Goal: Communication & Community: Answer question/provide support

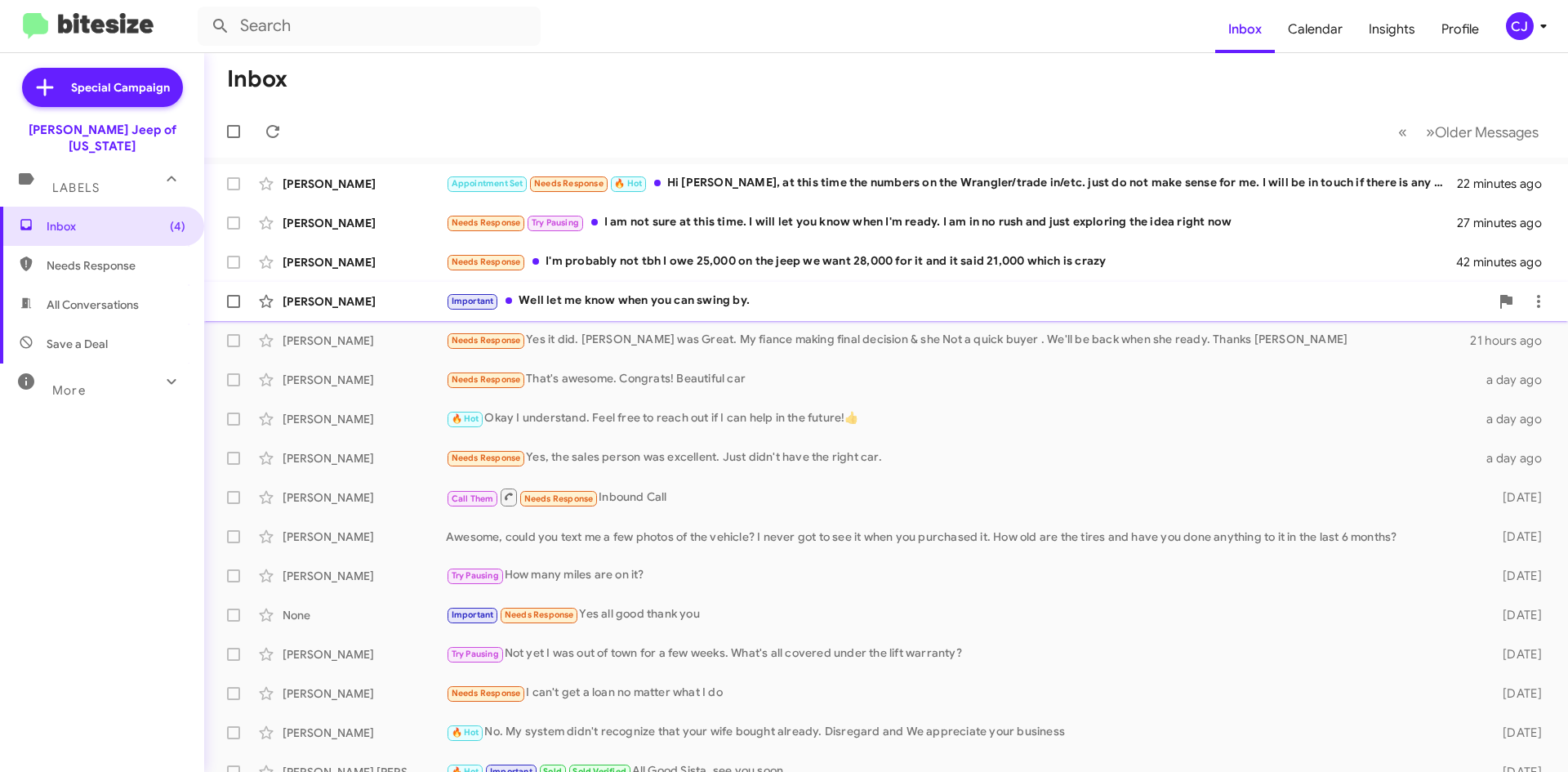
click at [635, 302] on div "Important Well let me know when you can swing by." at bounding box center [967, 301] width 1044 height 19
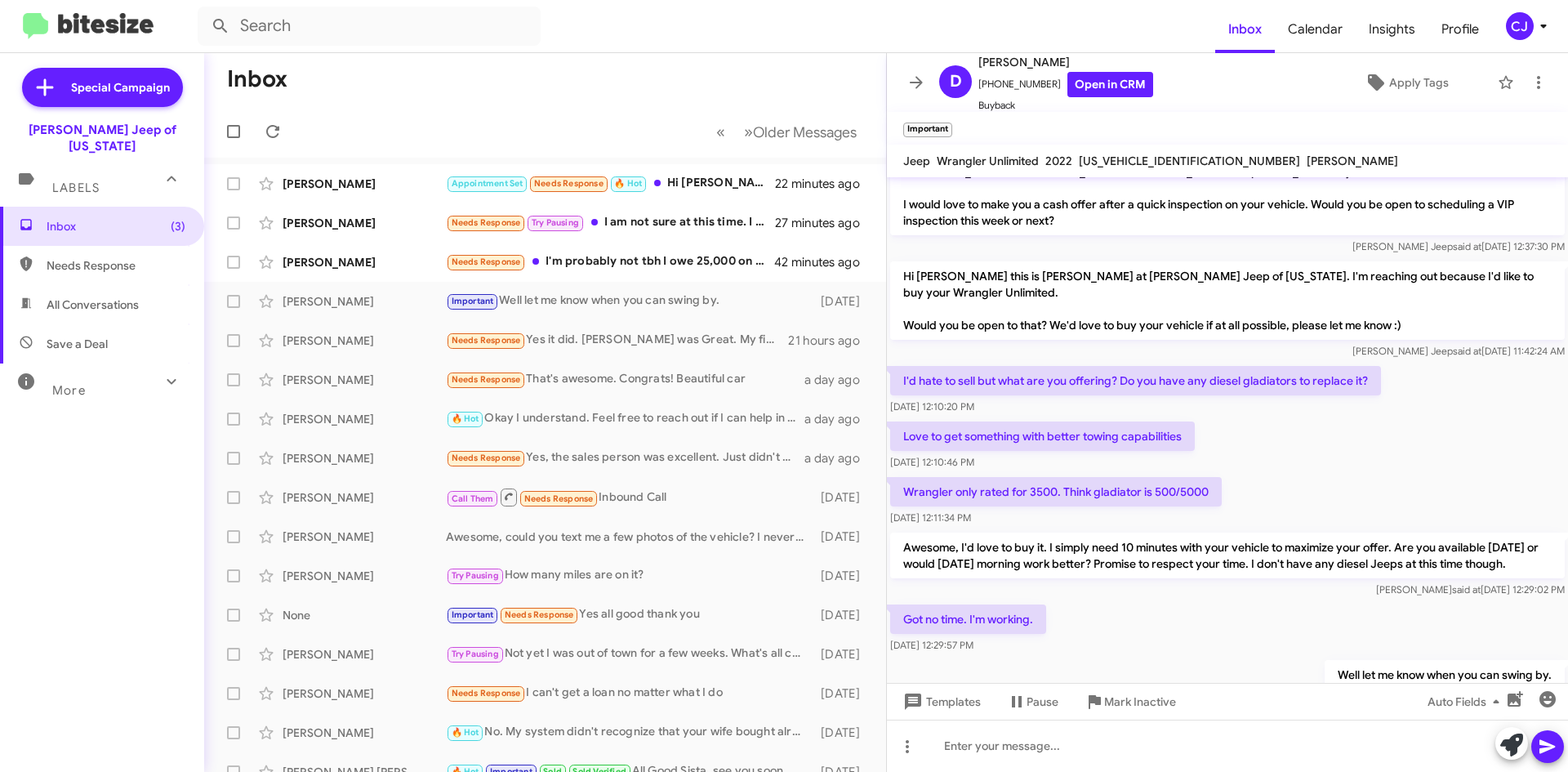
scroll to position [379, 0]
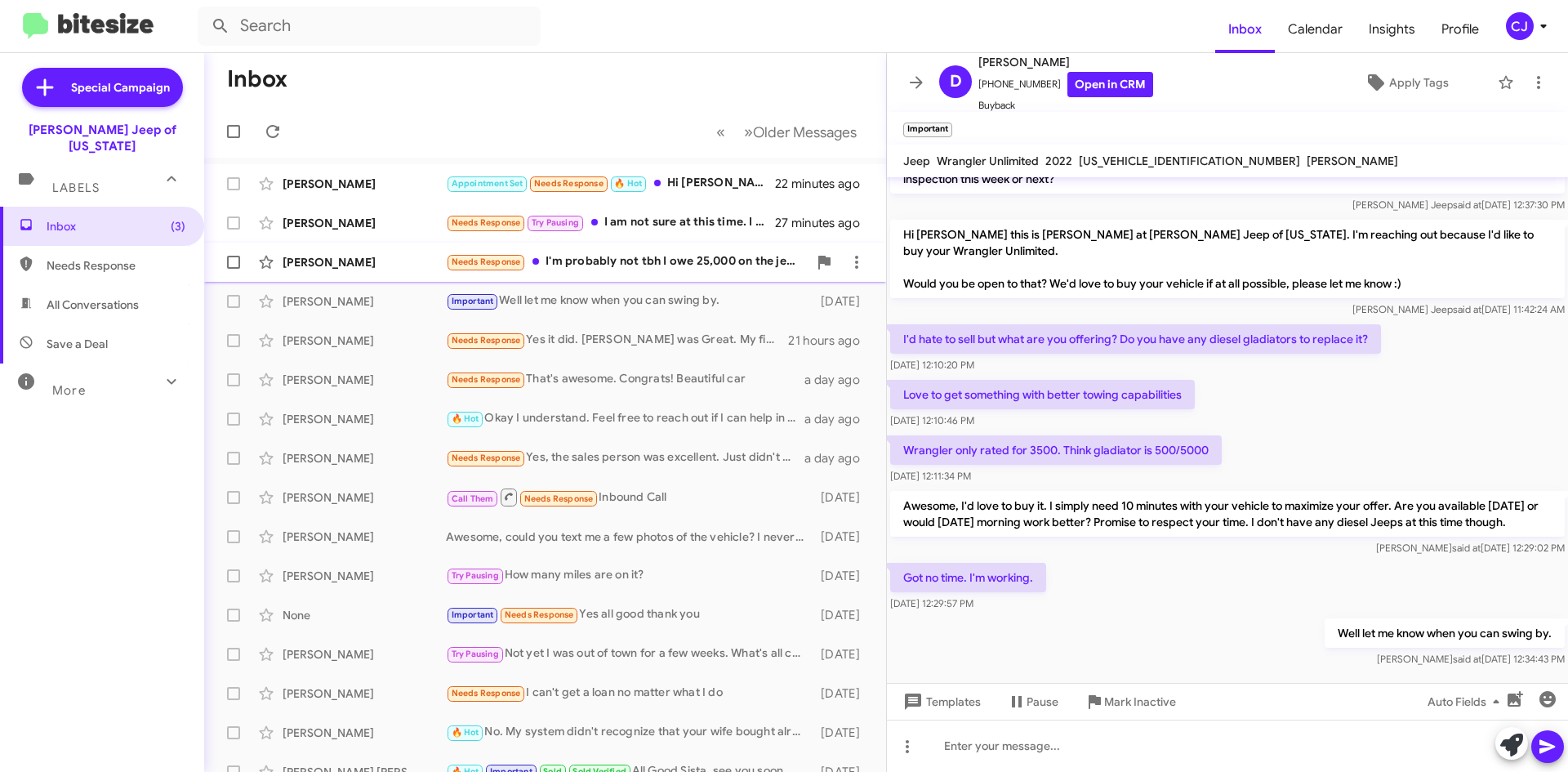
click at [677, 257] on div "Needs Response I'm probably not tbh I owe 25,000 on the jeep we want 28,000 for…" at bounding box center [626, 262] width 362 height 19
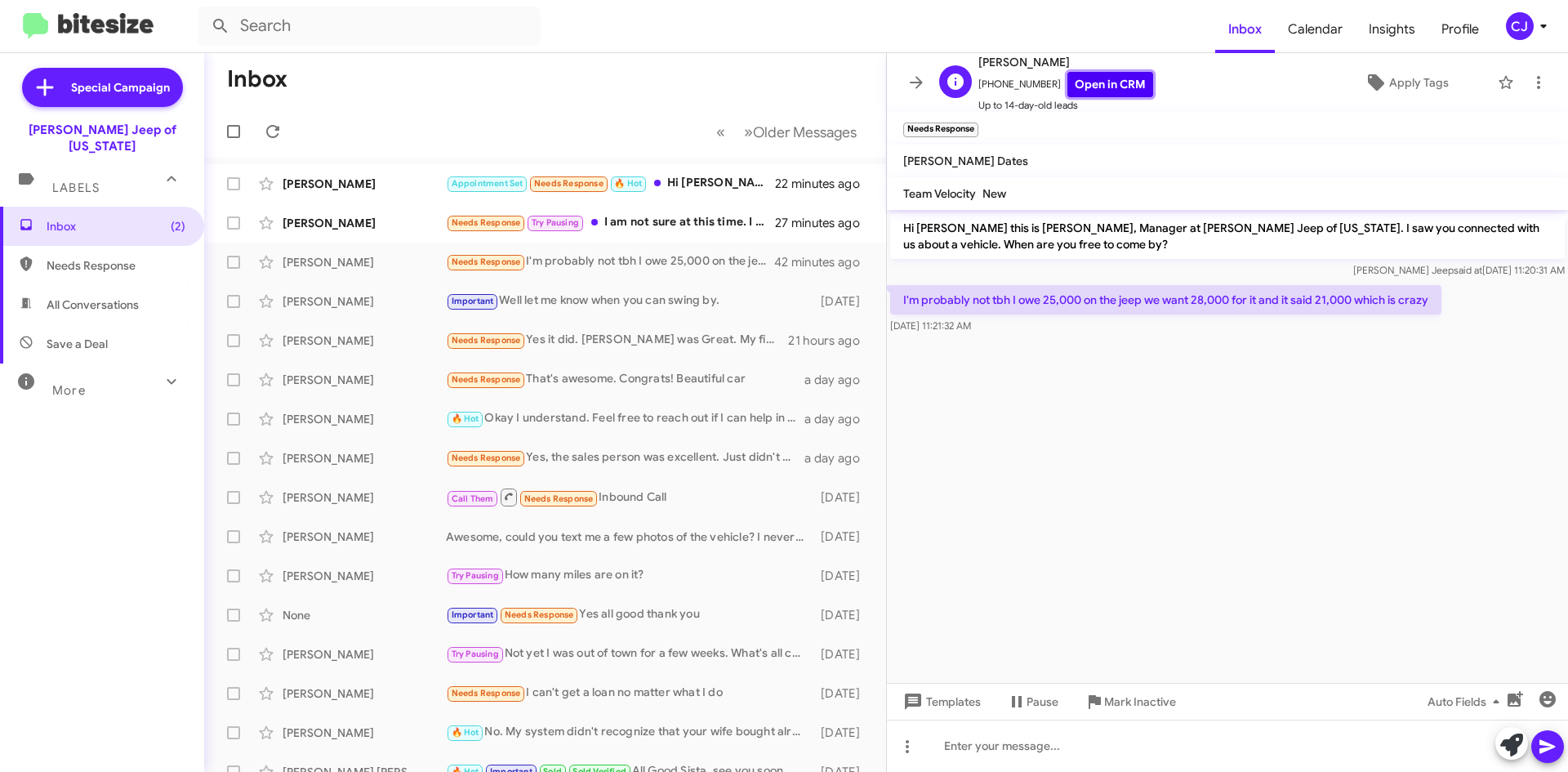
click at [1087, 87] on link "Open in CRM" at bounding box center [1110, 84] width 85 height 25
click at [1100, 87] on link "Open in CRM" at bounding box center [1110, 84] width 85 height 25
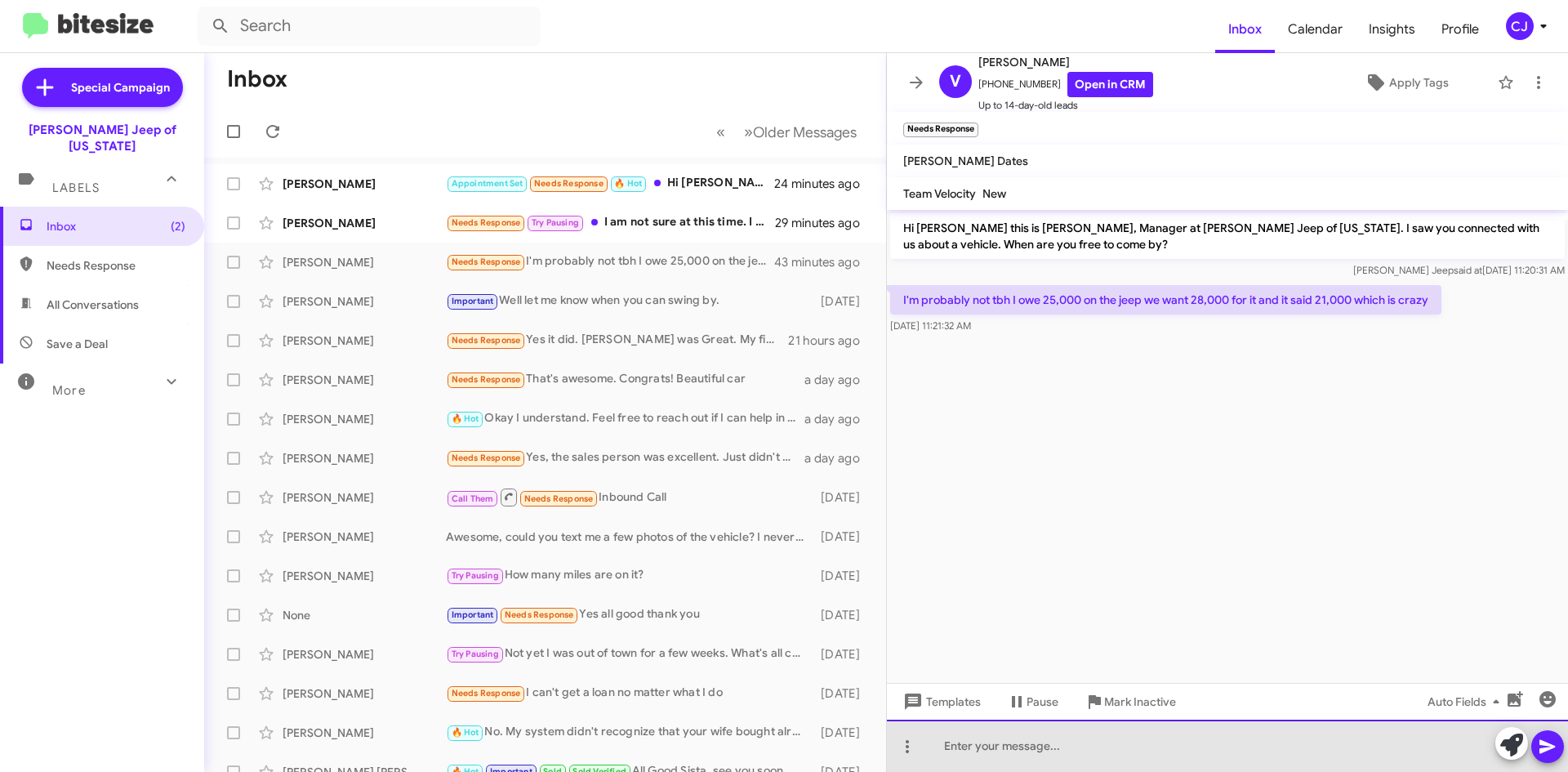
click at [999, 745] on div at bounding box center [1227, 745] width 681 height 53
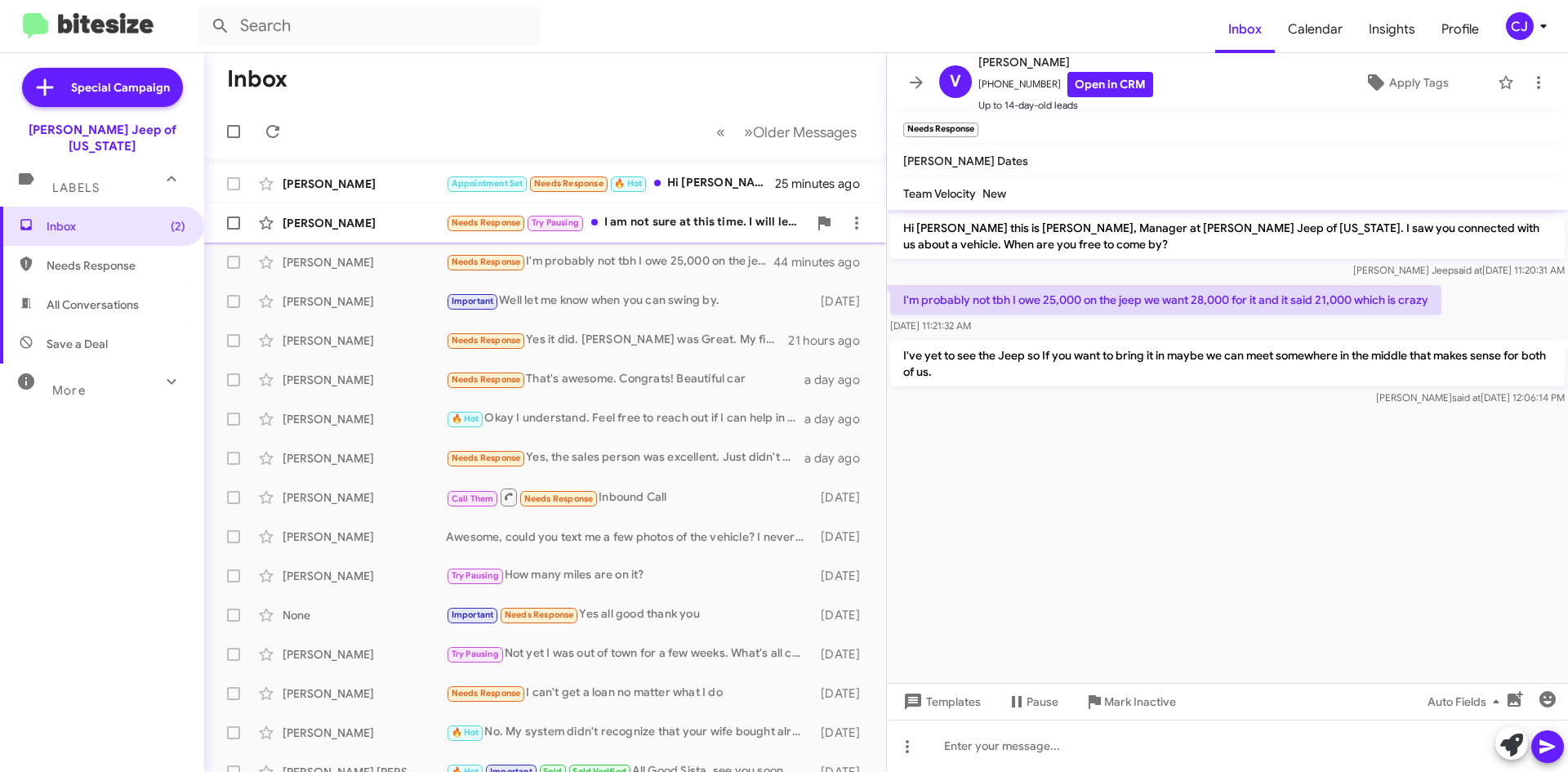
click at [655, 217] on div "Needs Response Try Pausing I am not sure at this time. I will let you know when…" at bounding box center [626, 223] width 362 height 19
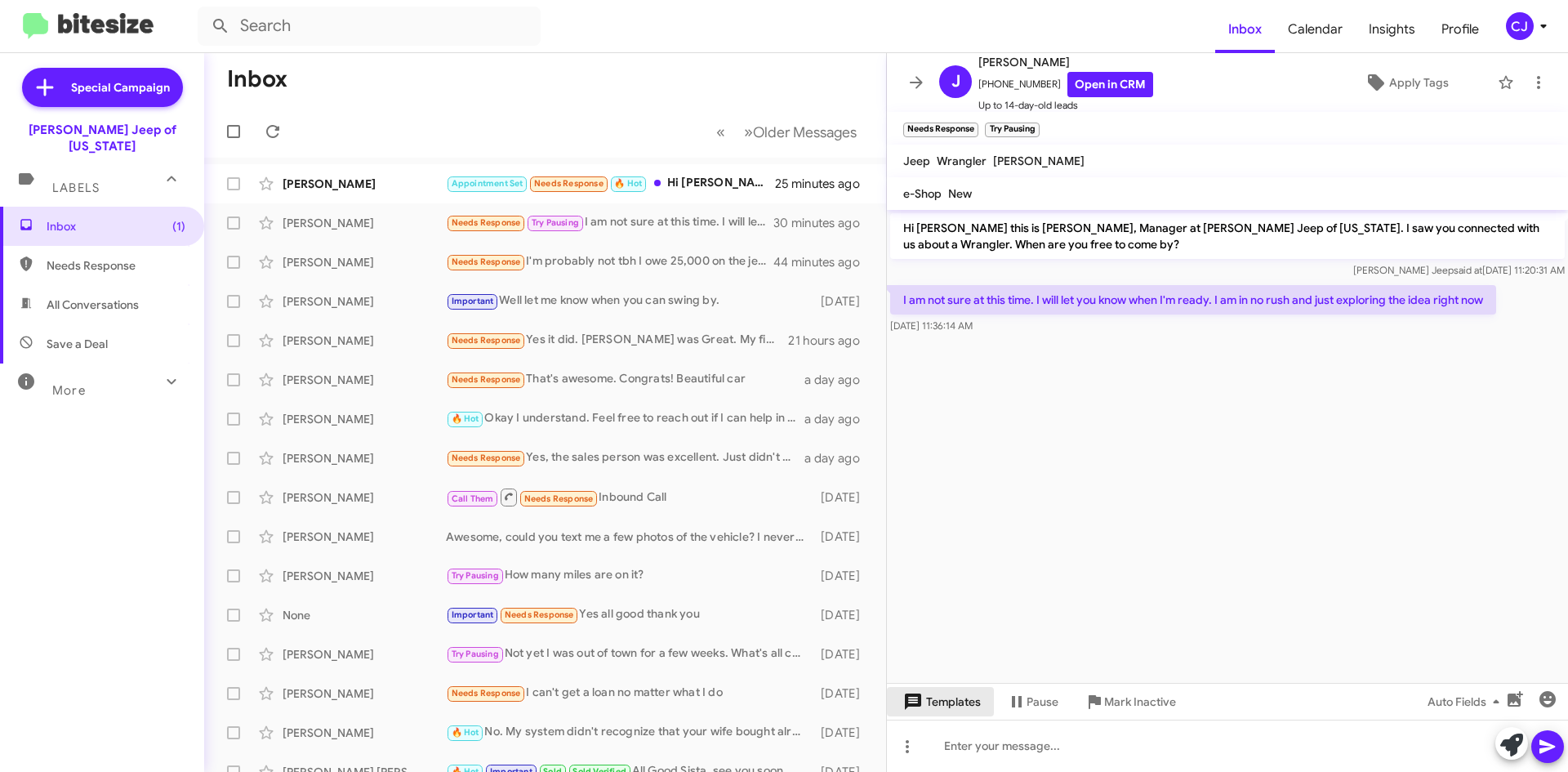
click at [945, 705] on span "Templates" at bounding box center [940, 702] width 81 height 29
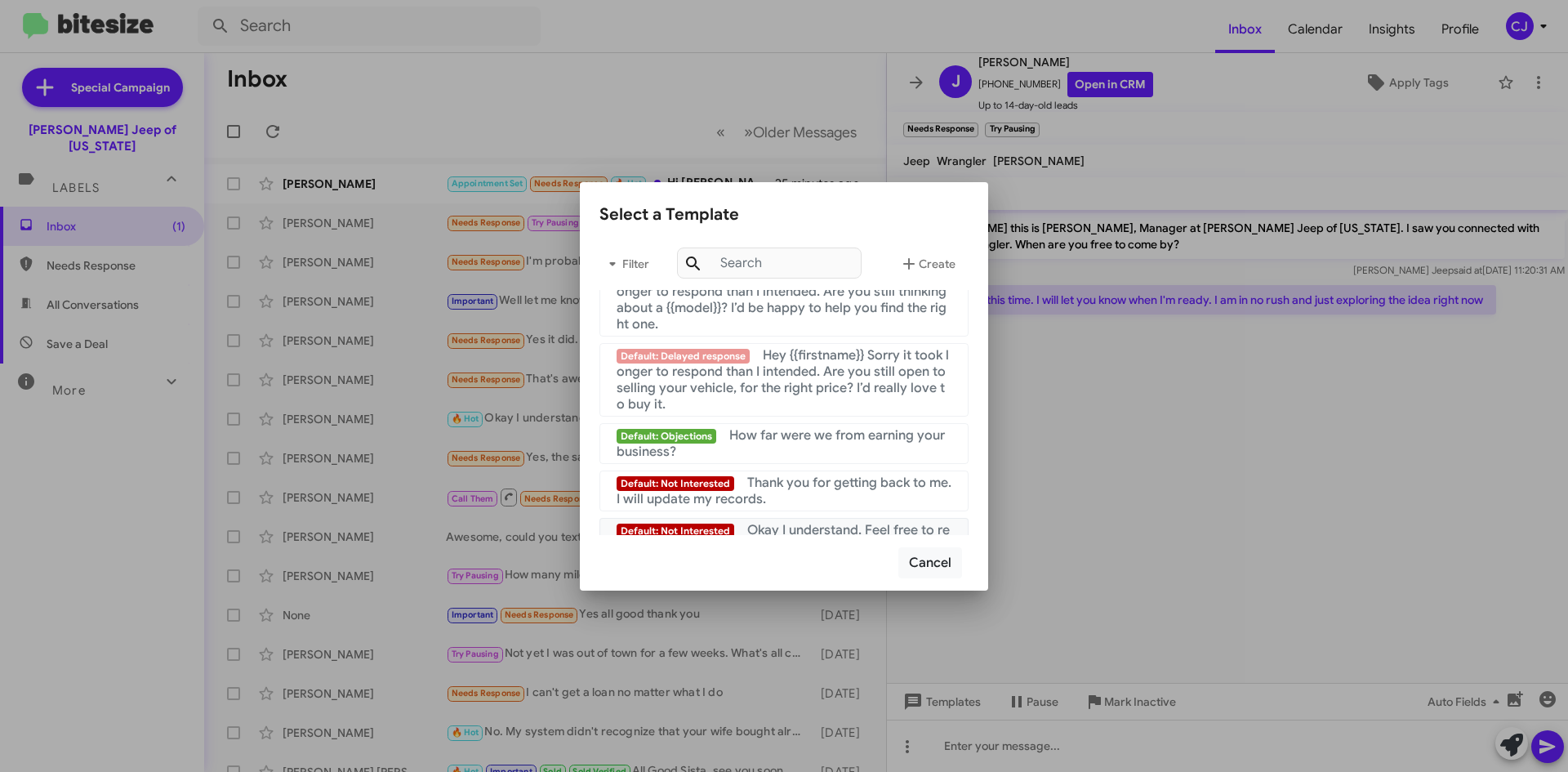
scroll to position [1096, 0]
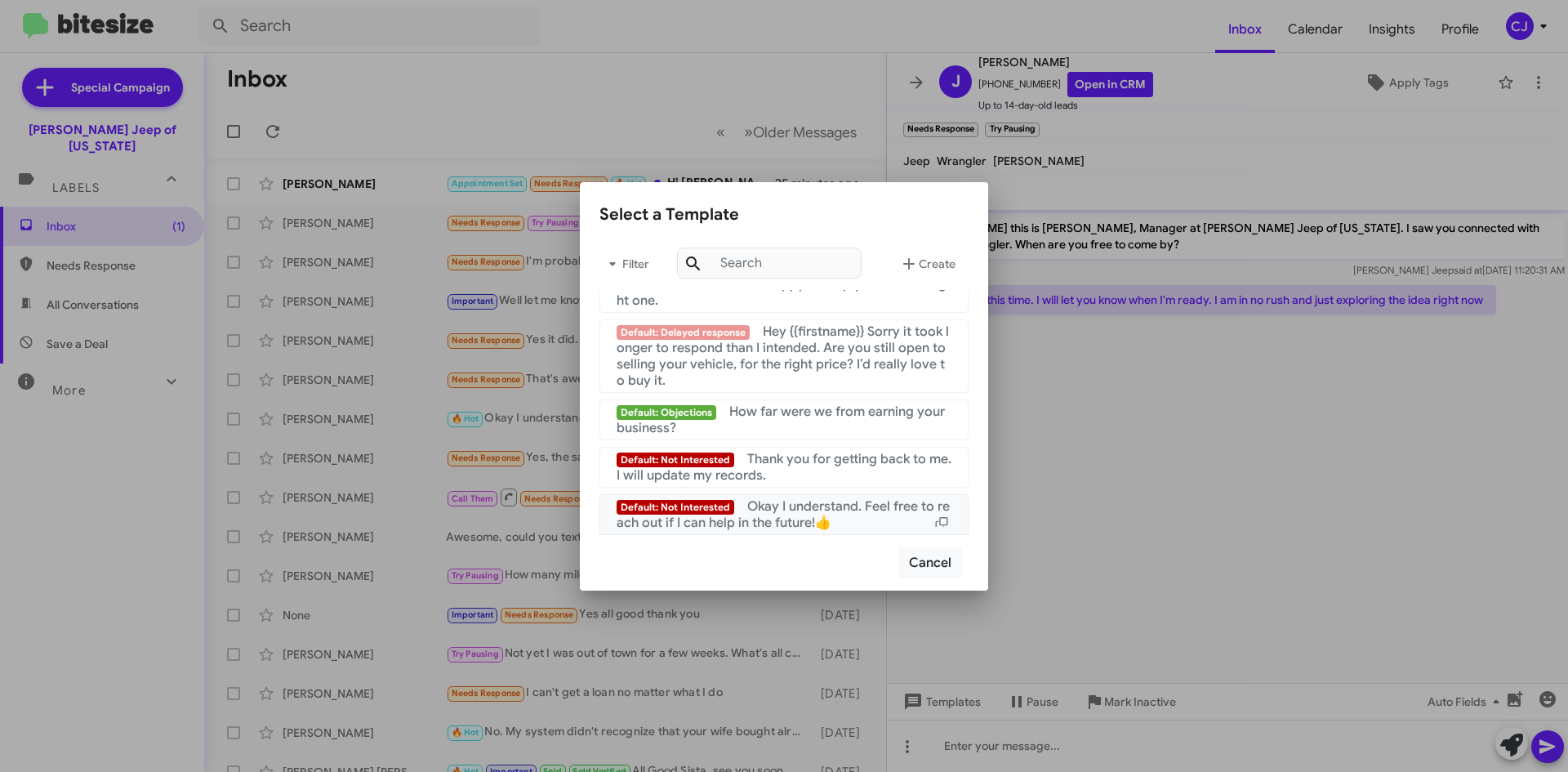
click at [807, 505] on span "Okay I understand. Feel free to reach out if I can help in the future!👍" at bounding box center [783, 515] width 333 height 33
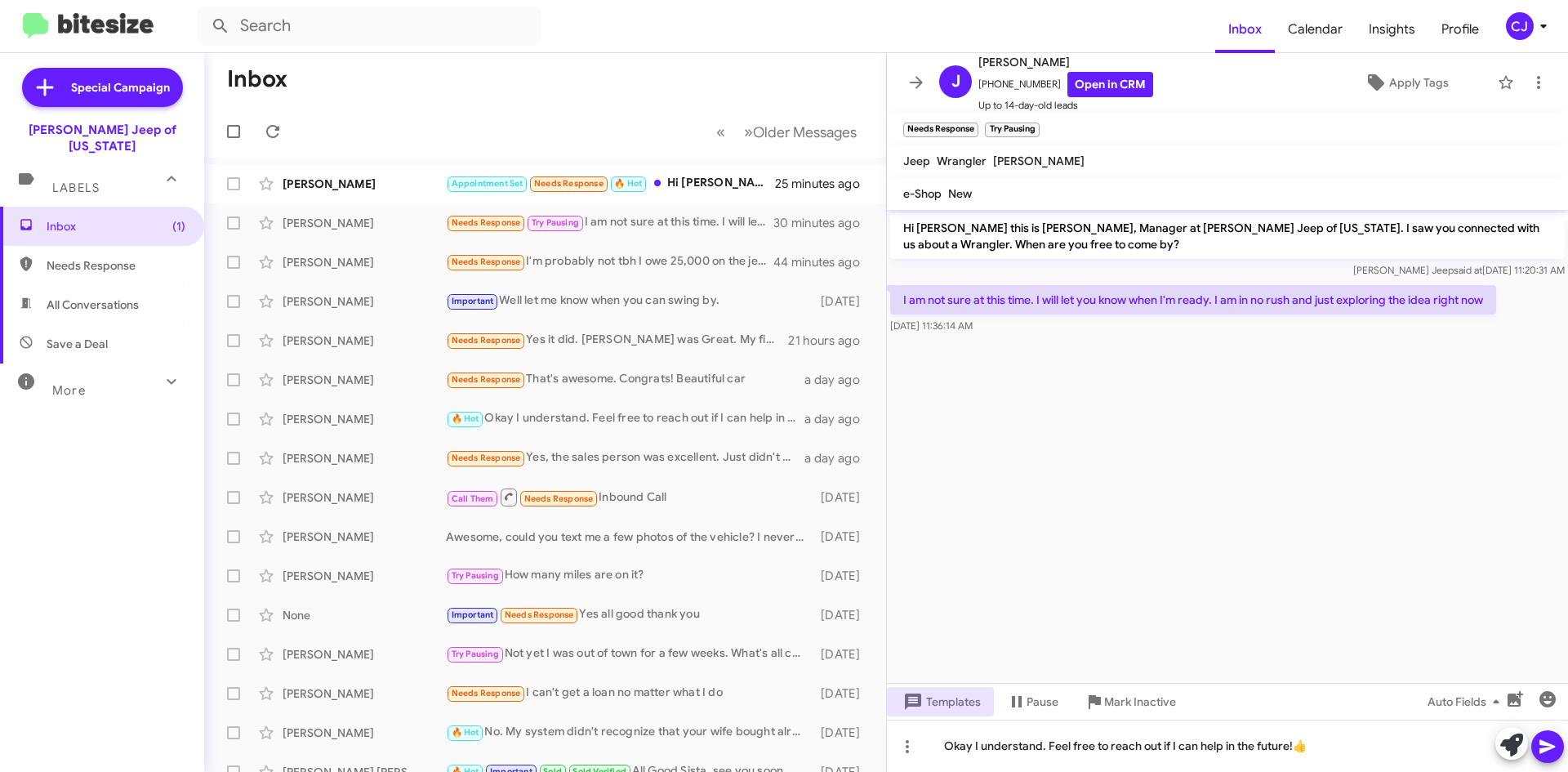
click at [1552, 742] on icon at bounding box center [1547, 746] width 20 height 20
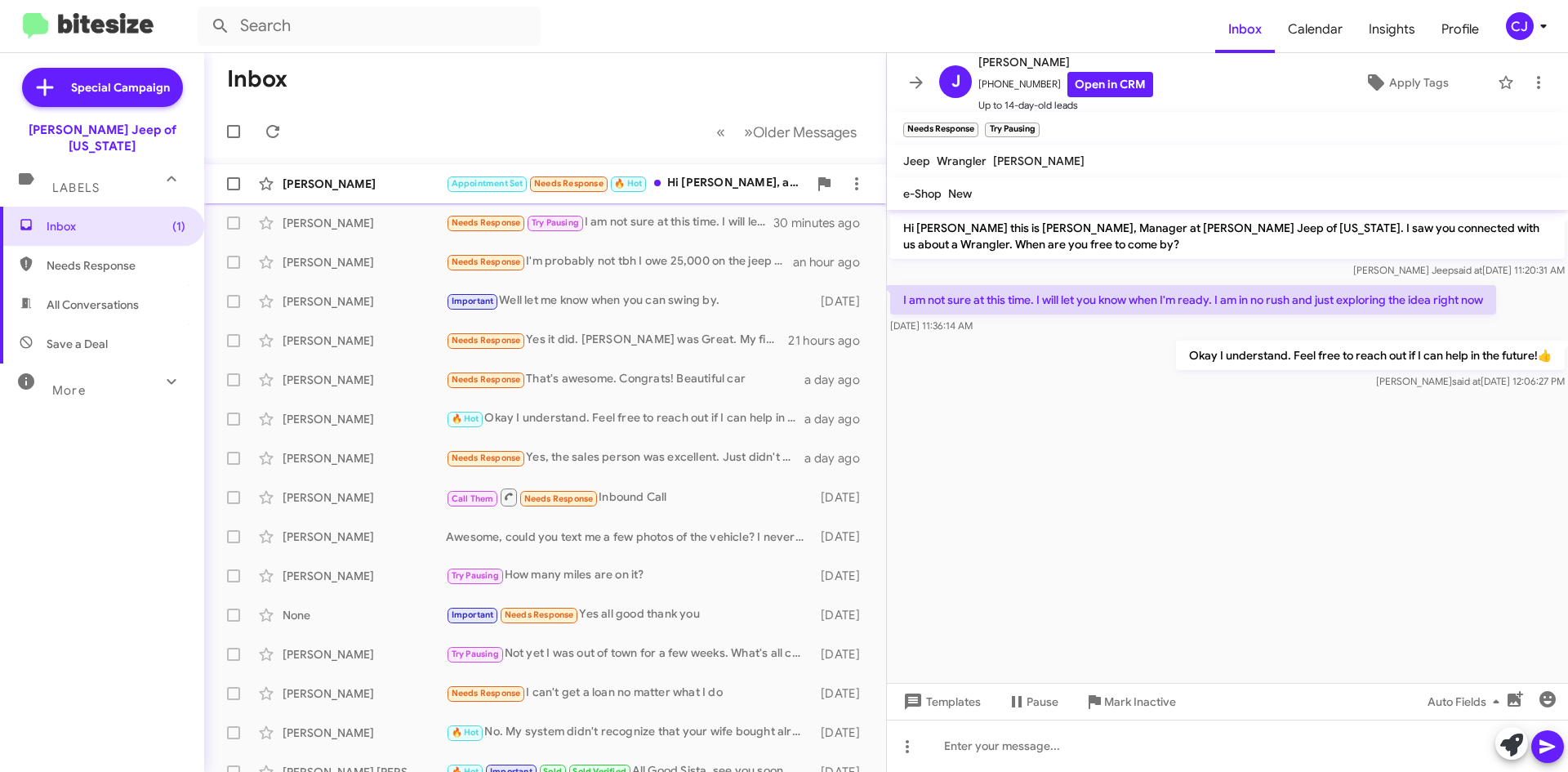
click at [762, 193] on div "Appointment Set Needs Response 🔥 Hot Hi [PERSON_NAME], at this time the numbers…" at bounding box center [626, 183] width 362 height 19
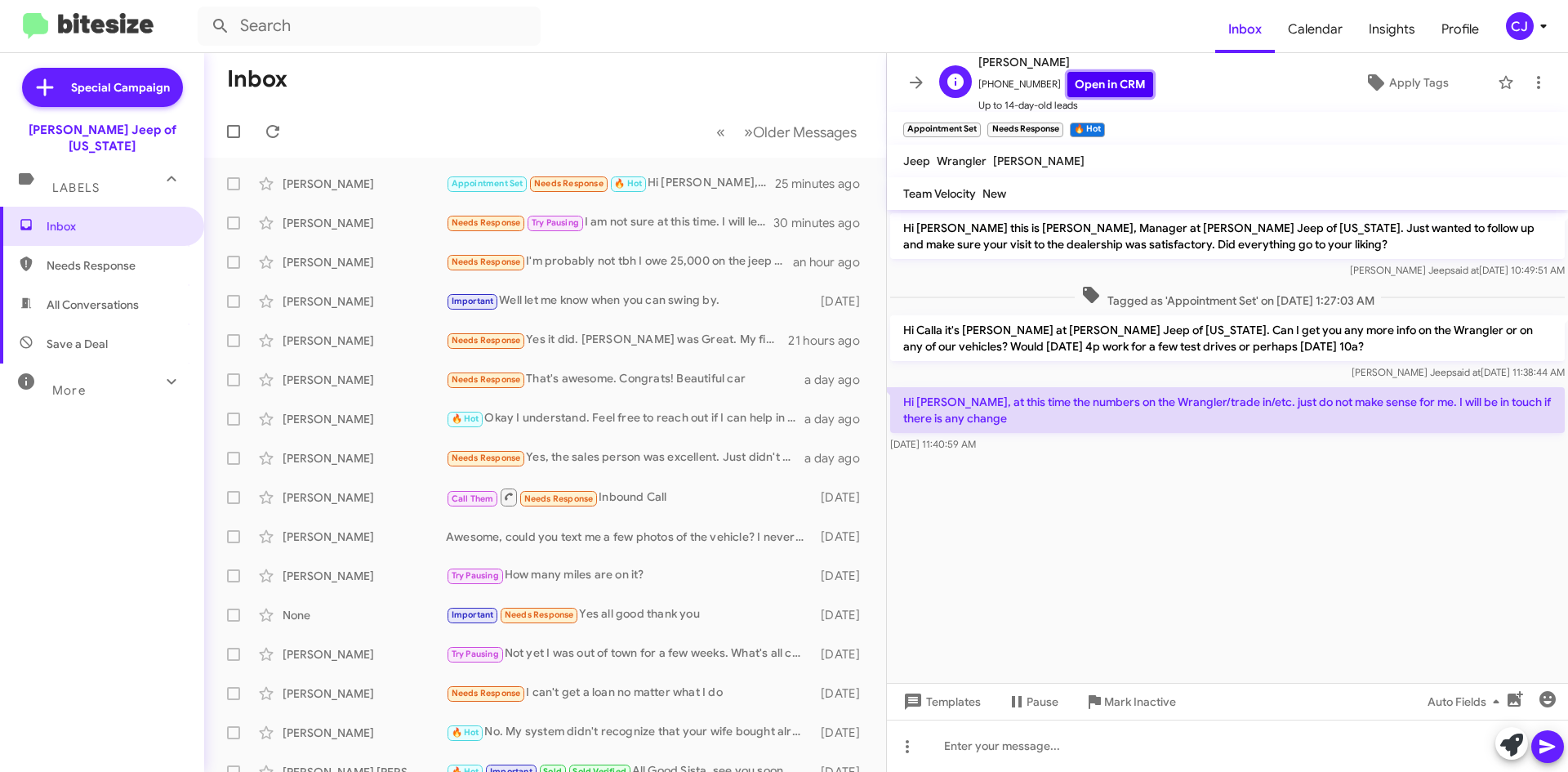
click at [1109, 85] on link "Open in CRM" at bounding box center [1110, 84] width 85 height 25
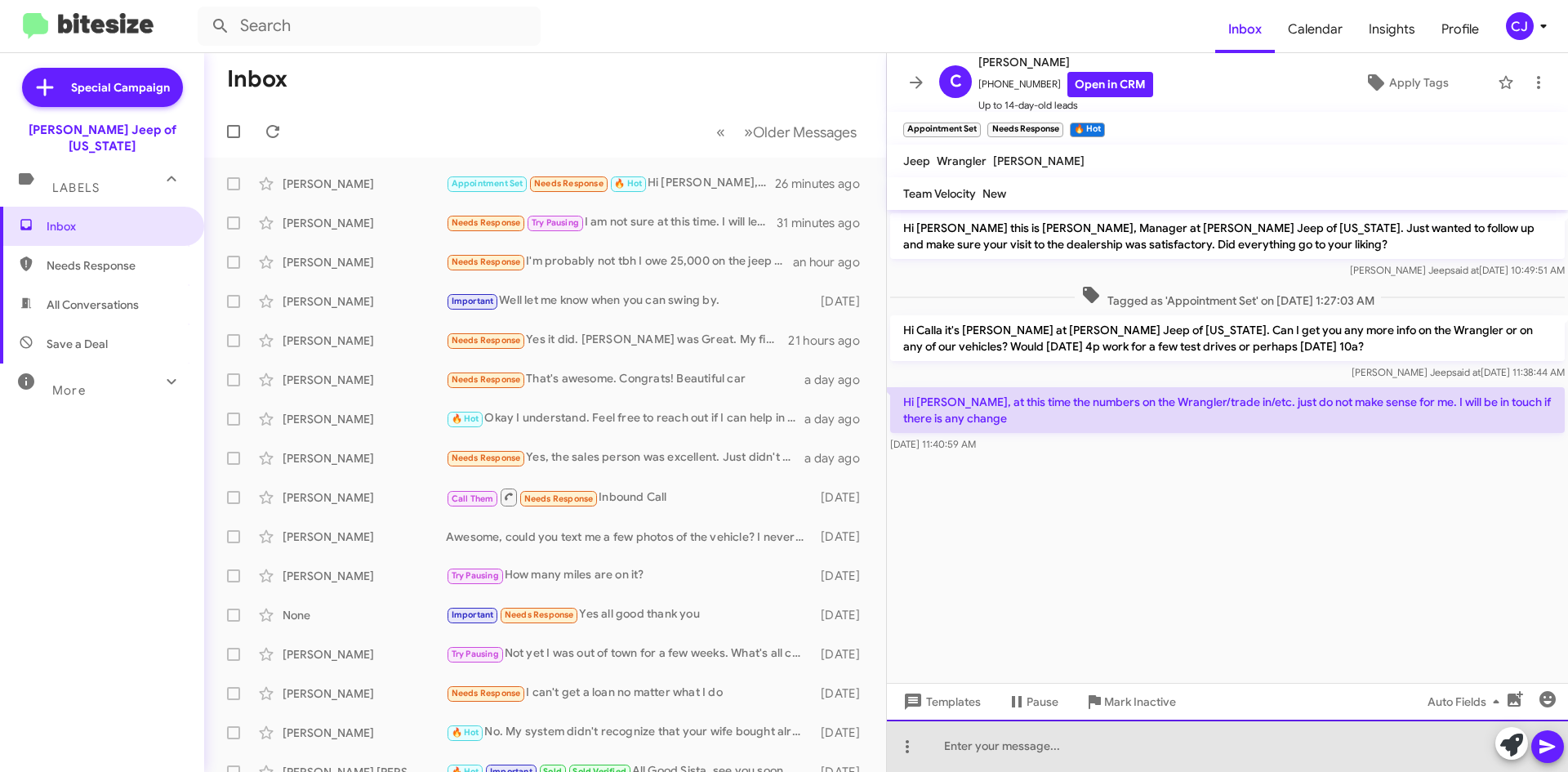
click at [988, 763] on div at bounding box center [1227, 745] width 681 height 53
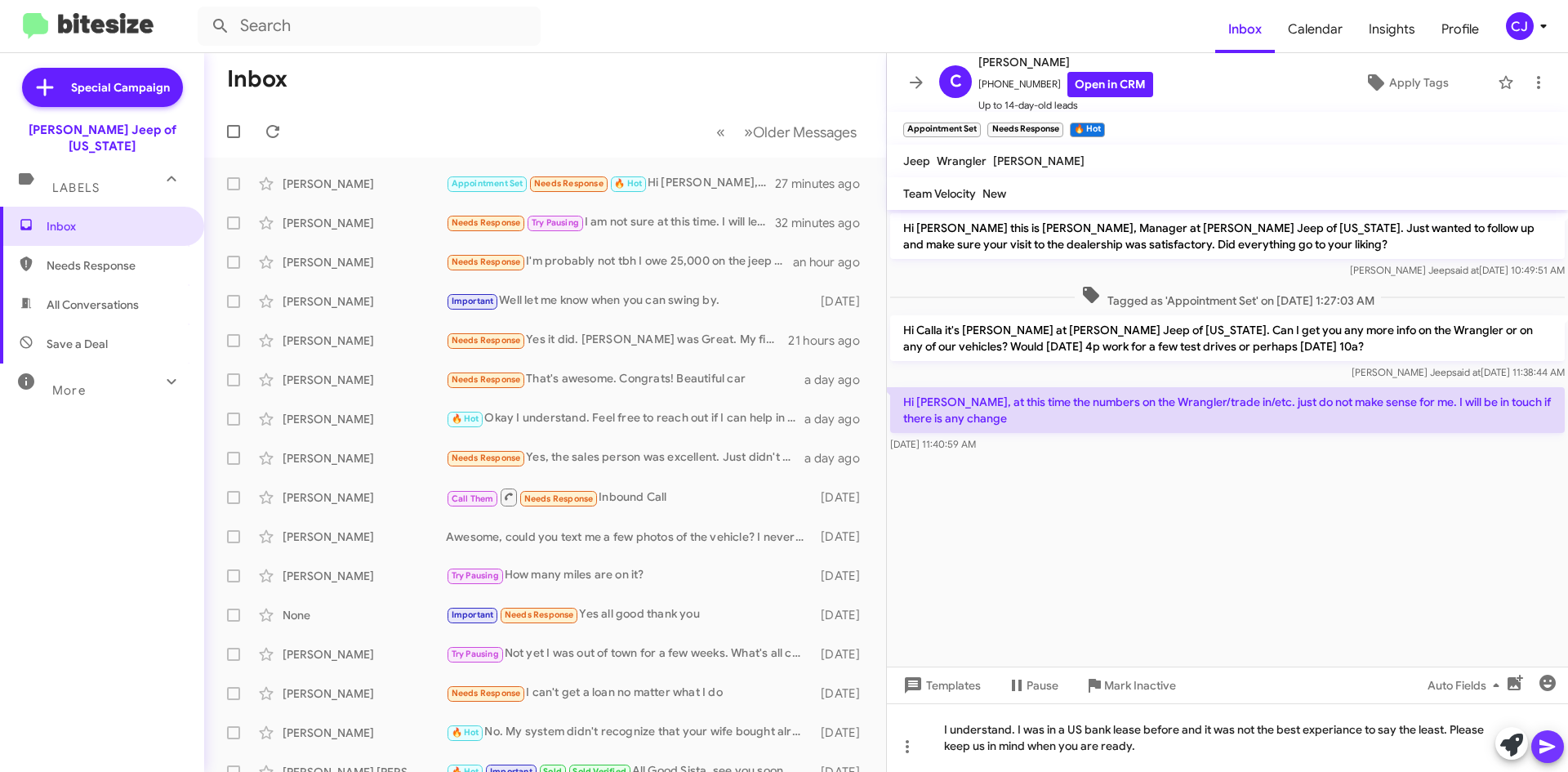
click at [1558, 748] on button at bounding box center [1548, 747] width 33 height 33
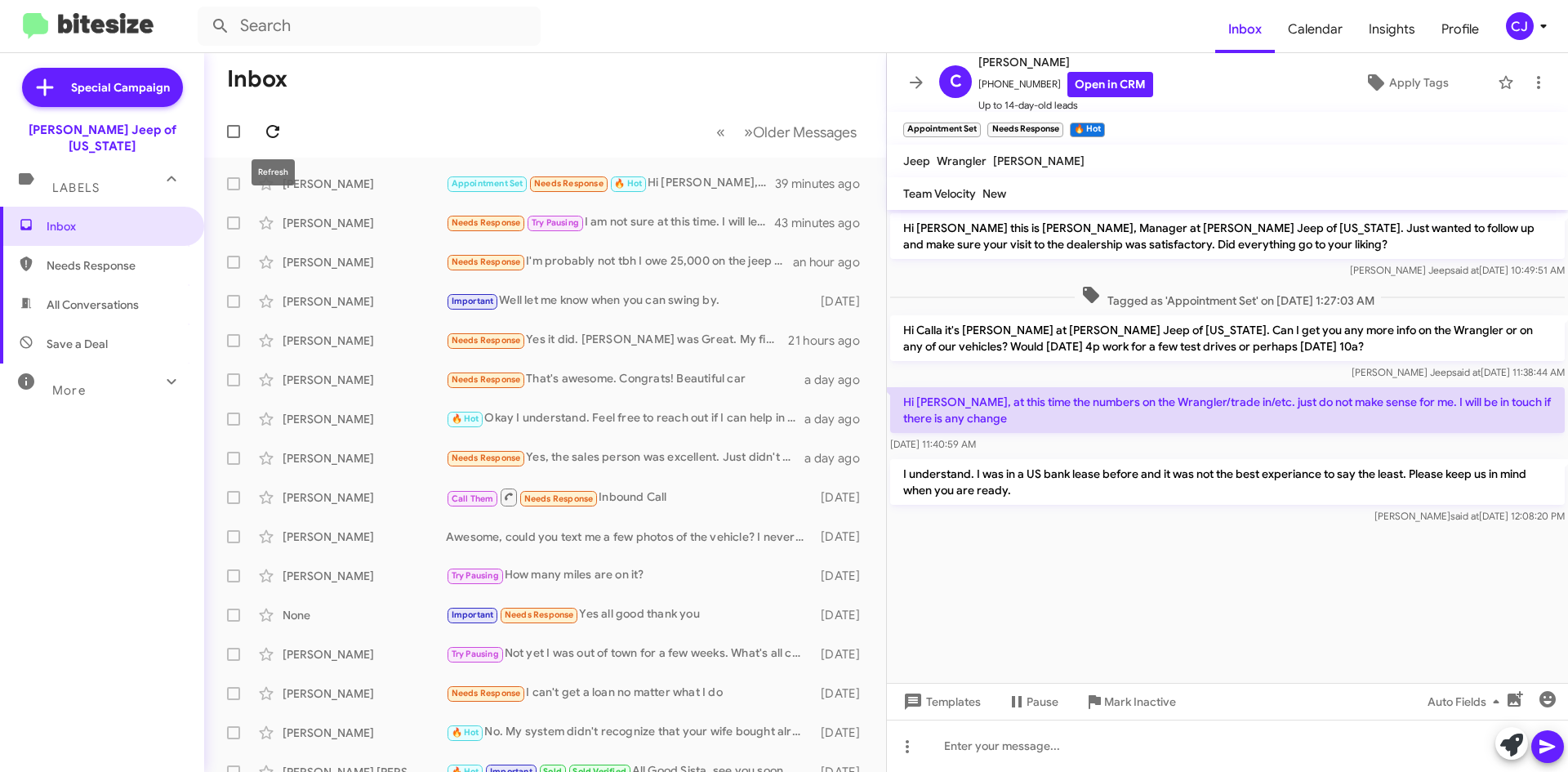
click at [277, 129] on icon at bounding box center [272, 131] width 13 height 13
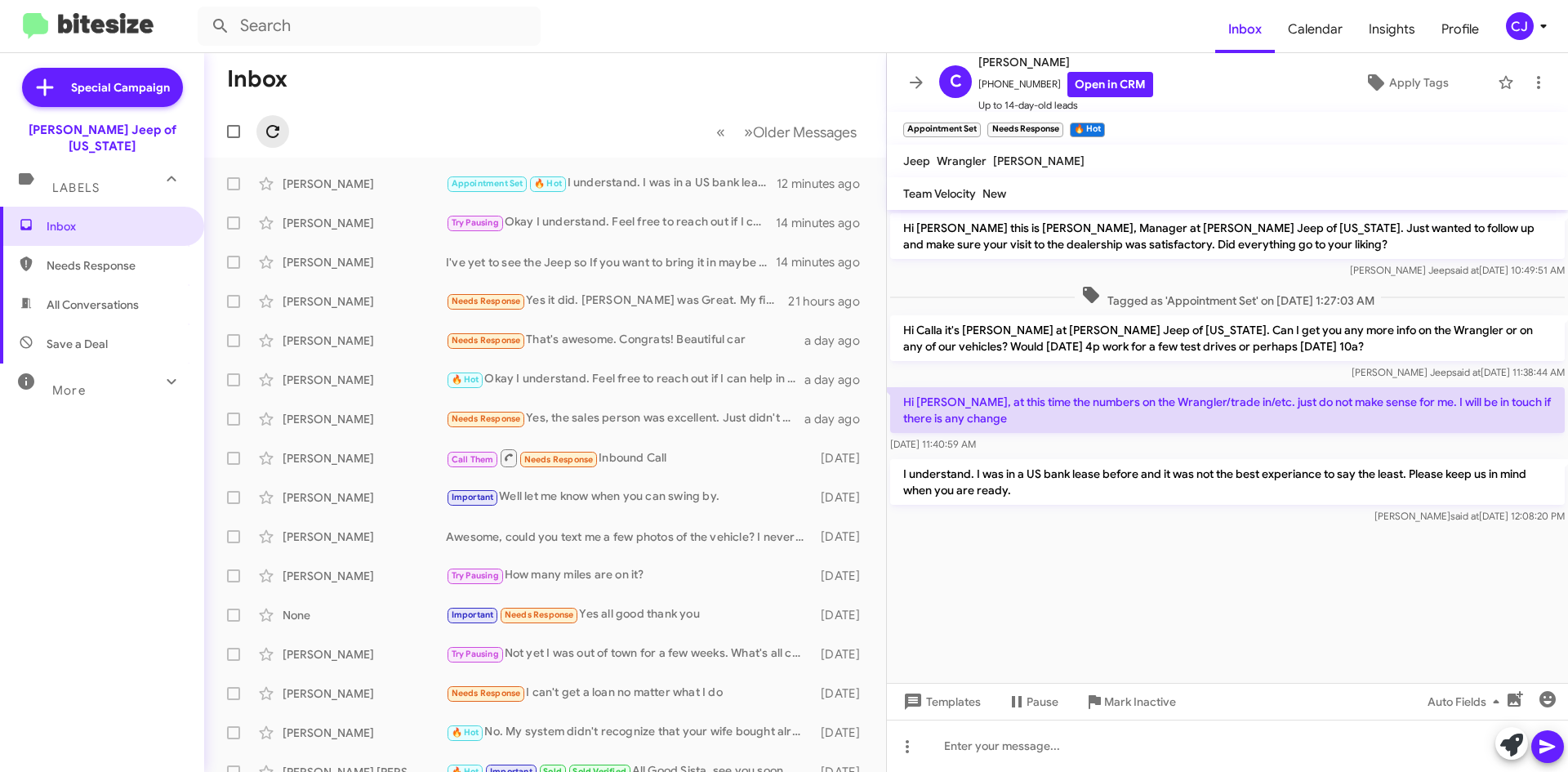
click at [276, 129] on icon at bounding box center [272, 131] width 13 height 13
click at [280, 127] on icon at bounding box center [273, 131] width 20 height 20
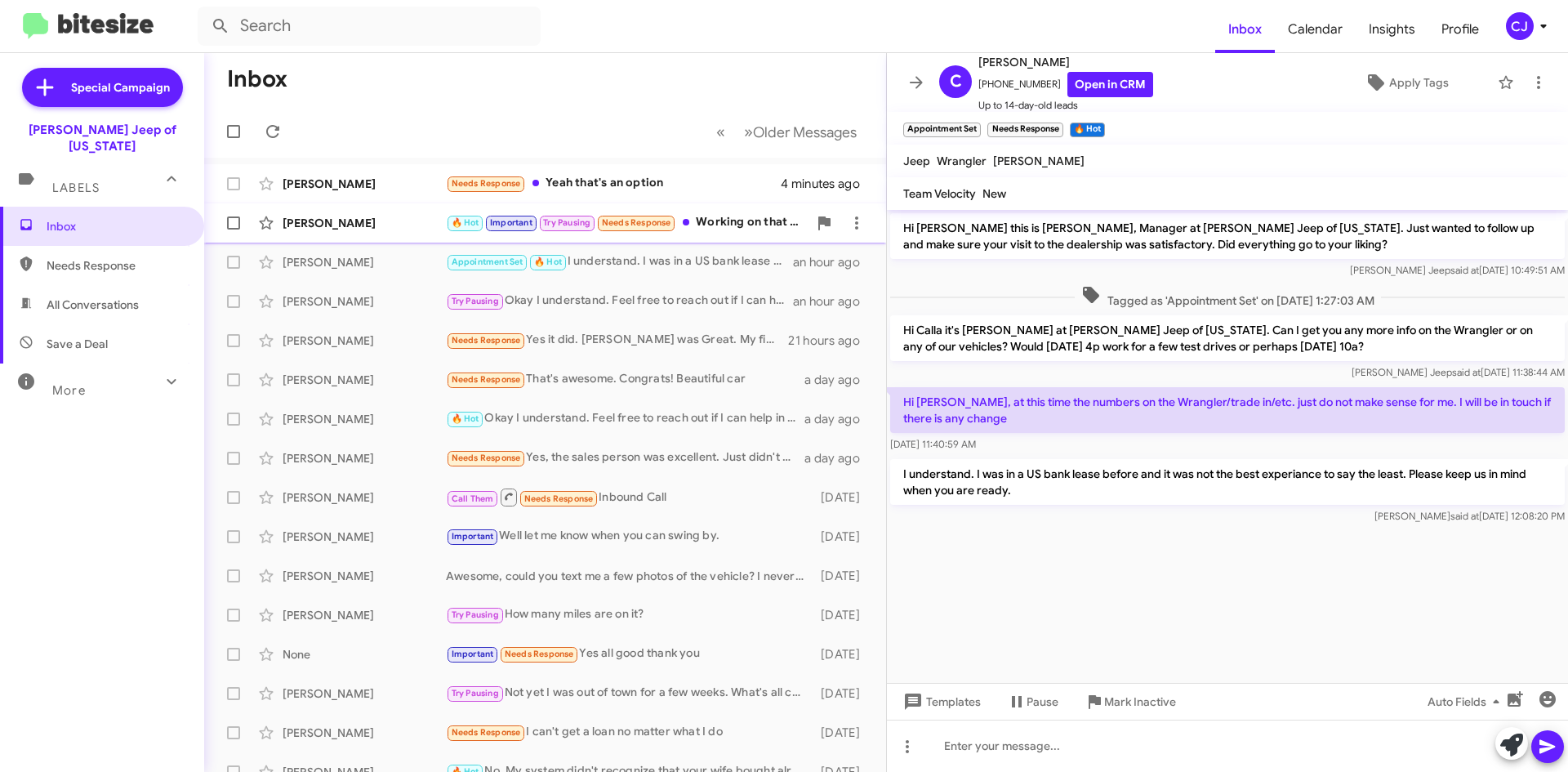
click at [744, 210] on div "[PERSON_NAME] 🔥 Hot Important Try Pausing Needs Response Working on that now. T…" at bounding box center [546, 223] width 656 height 33
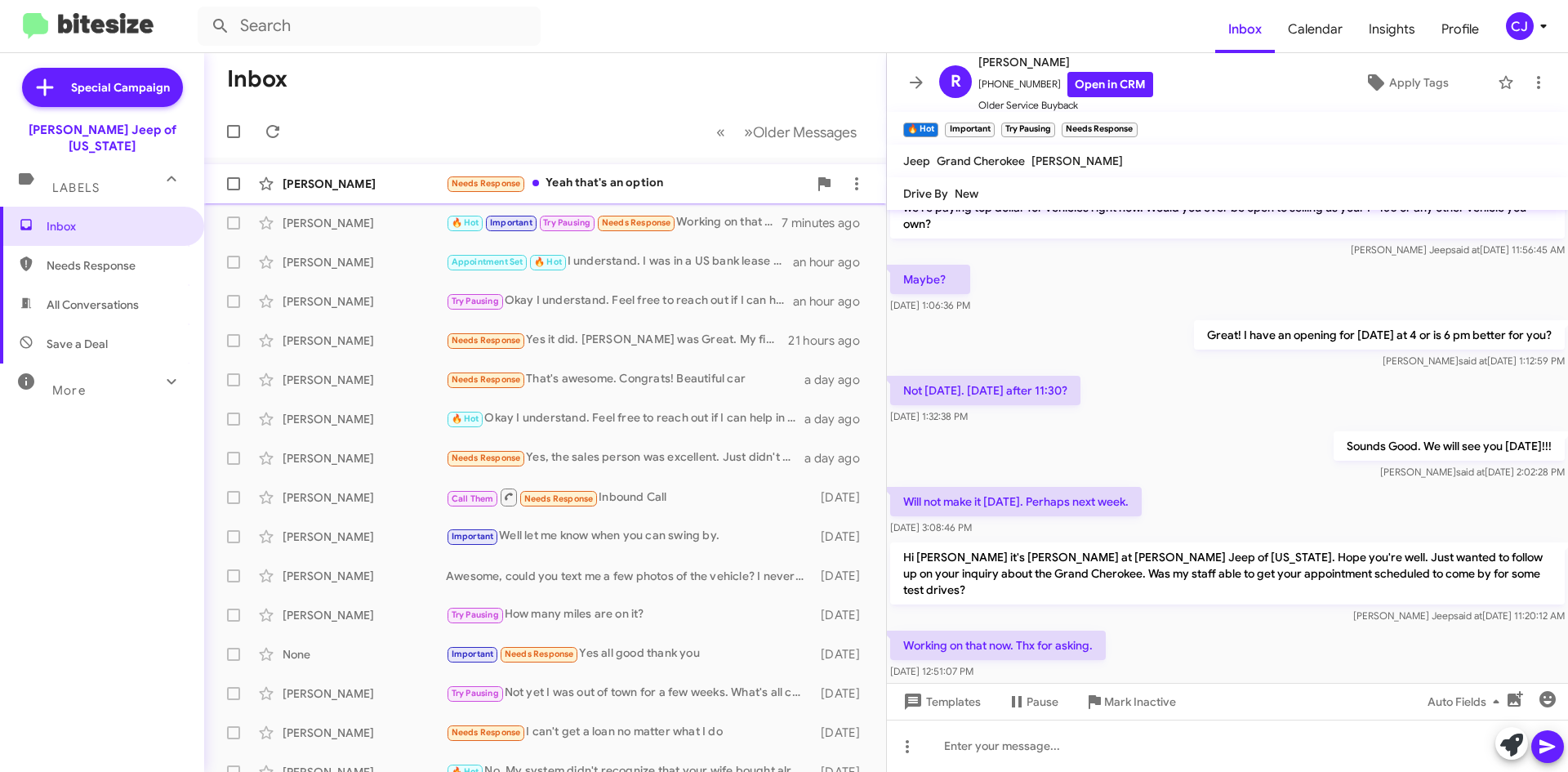
click at [583, 181] on div "Needs Response Yeah that's an option" at bounding box center [626, 183] width 362 height 19
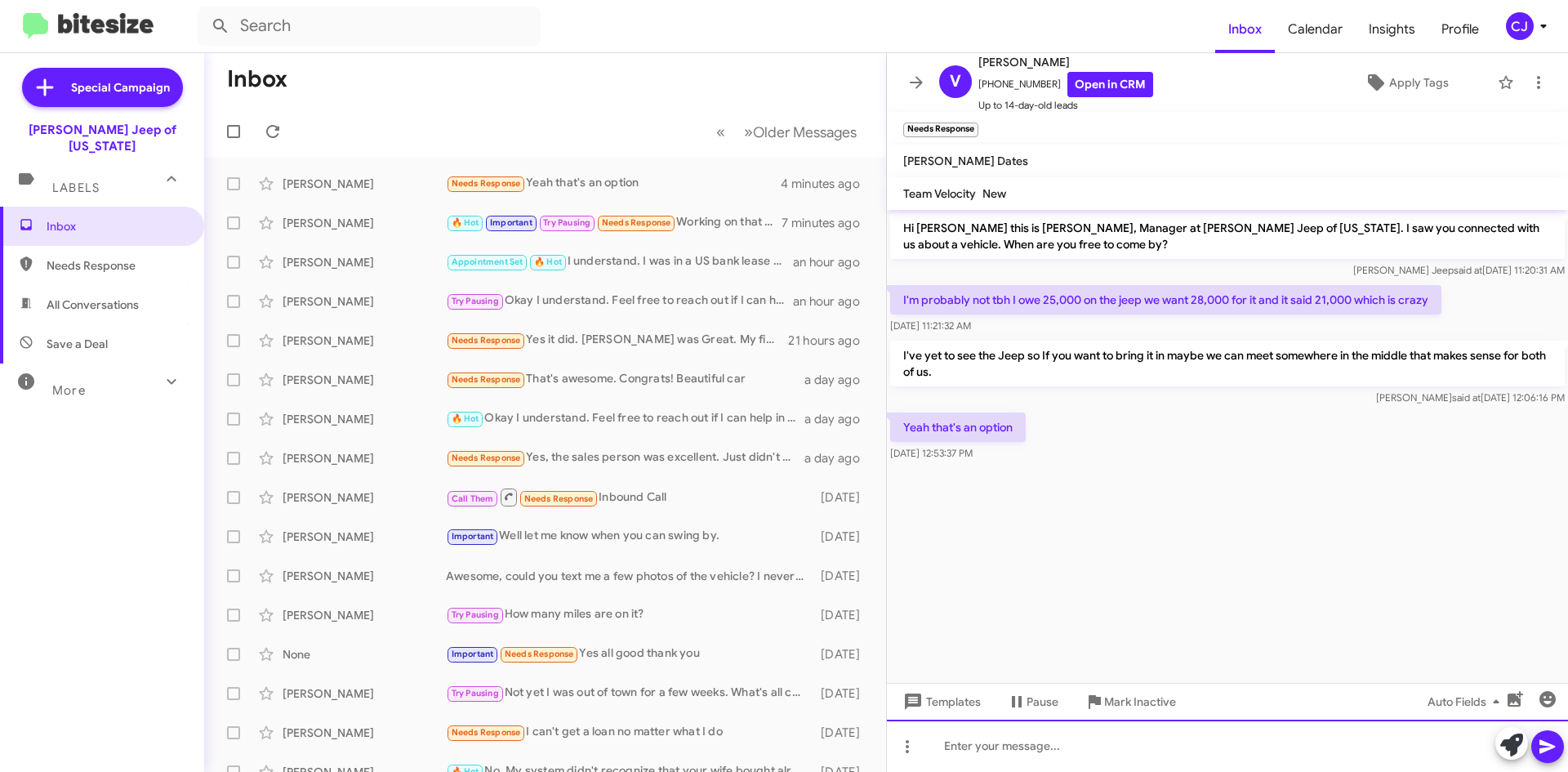
click at [994, 756] on div at bounding box center [1227, 745] width 681 height 53
